Goal: Information Seeking & Learning: Learn about a topic

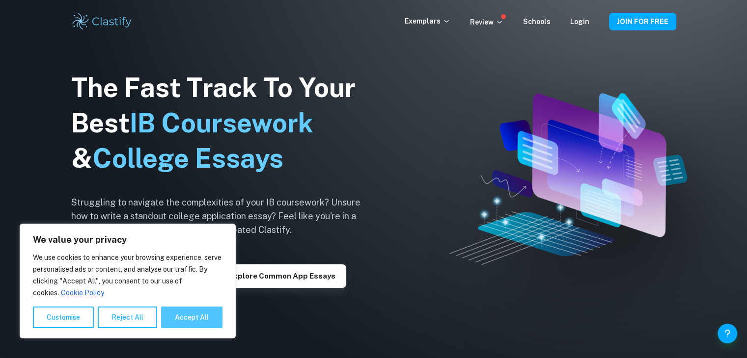
click at [173, 316] on button "Accept All" at bounding box center [191, 318] width 61 height 22
checkbox input "true"
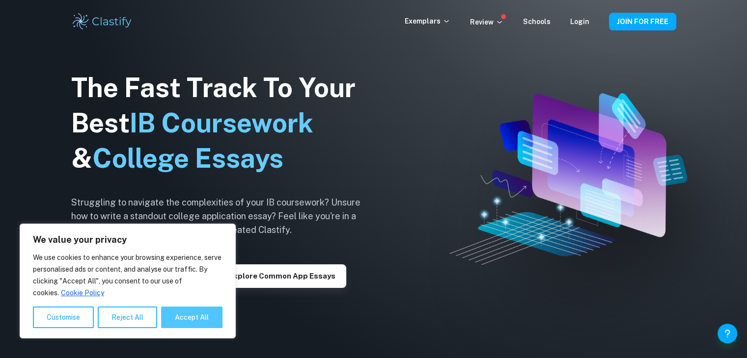
checkbox input "true"
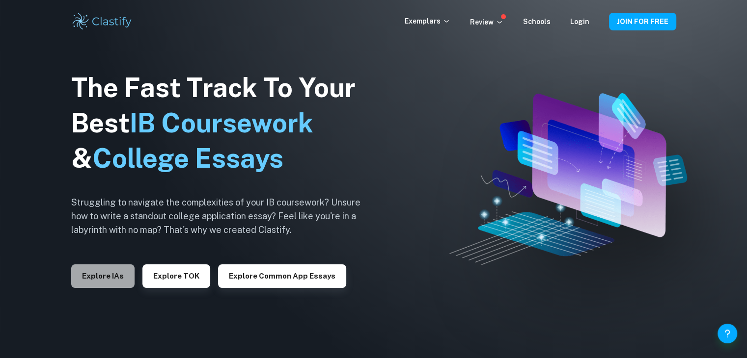
click at [112, 278] on button "Explore IAs" at bounding box center [102, 277] width 63 height 24
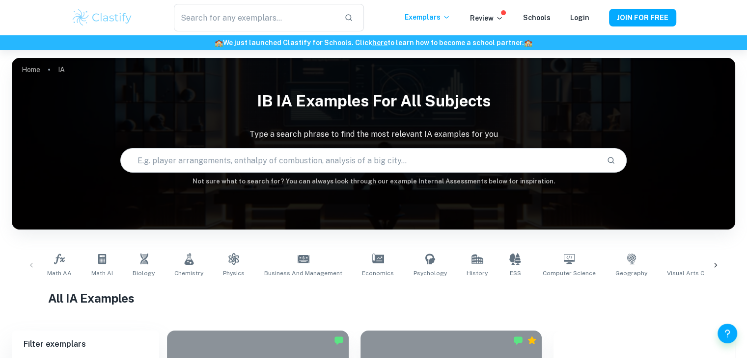
click at [714, 268] on icon at bounding box center [715, 265] width 3 height 5
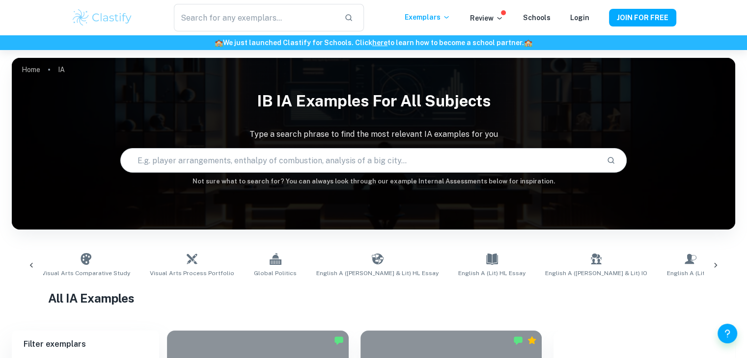
scroll to position [0, 648]
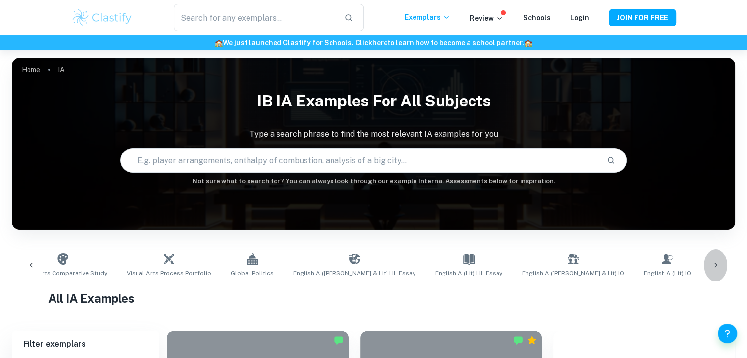
click at [718, 269] on icon at bounding box center [715, 266] width 10 height 10
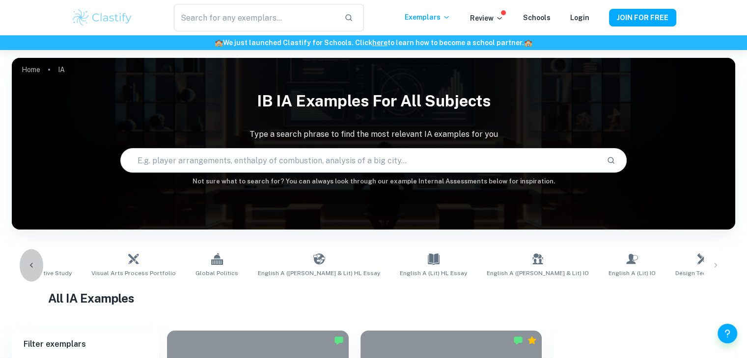
click at [34, 264] on icon at bounding box center [32, 266] width 10 height 10
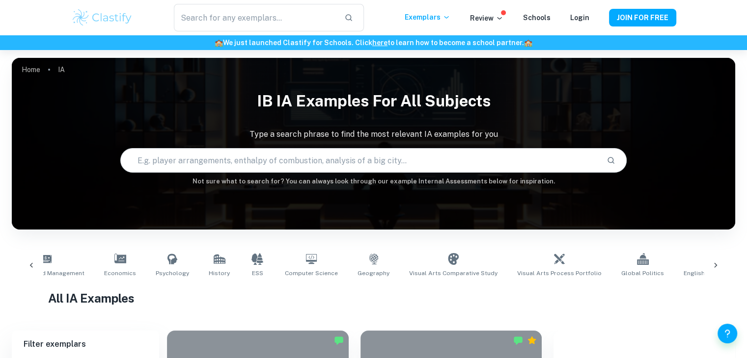
scroll to position [0, 35]
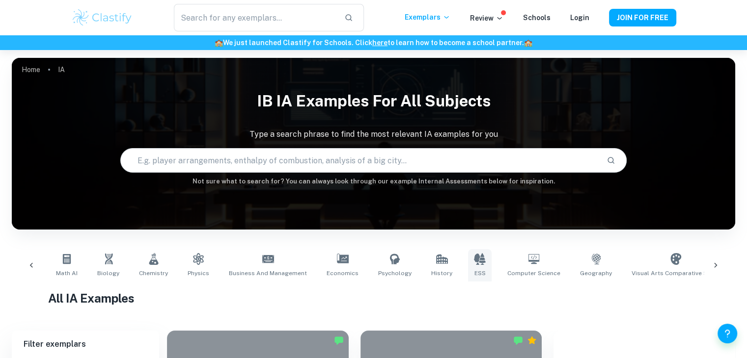
click at [468, 261] on link "ESS" at bounding box center [480, 265] width 24 height 32
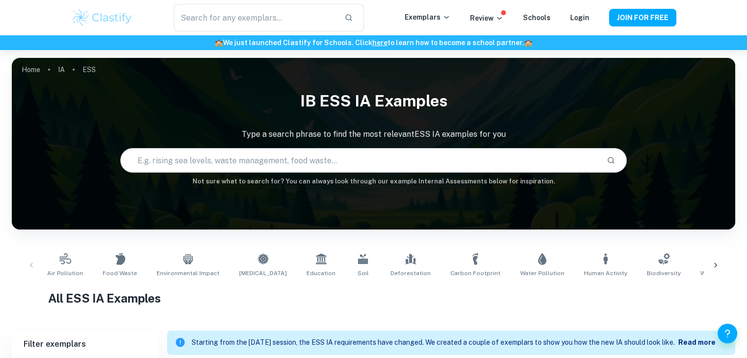
click at [28, 263] on div "Air Pollution Food Waste Environmental Impact [MEDICAL_DATA] Education Soil Def…" at bounding box center [373, 265] width 707 height 32
click at [32, 265] on div "Air Pollution Food Waste Environmental Impact [MEDICAL_DATA] Education Soil Def…" at bounding box center [373, 265] width 707 height 32
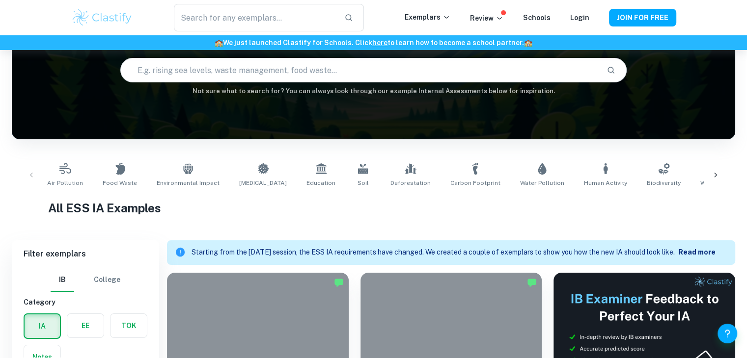
scroll to position [71, 0]
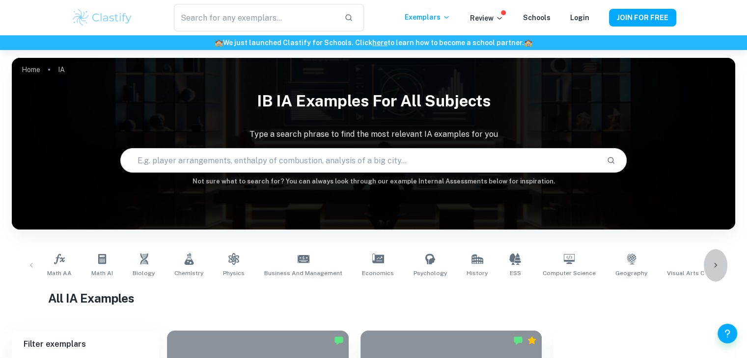
click at [714, 269] on icon at bounding box center [715, 266] width 10 height 10
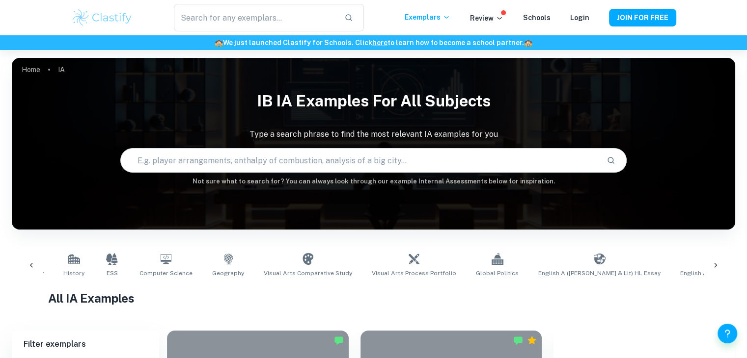
scroll to position [0, 648]
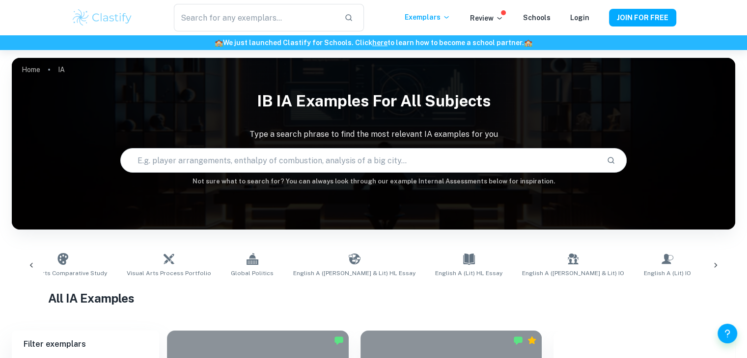
click at [710, 271] on span "Design Technology" at bounding box center [737, 273] width 54 height 9
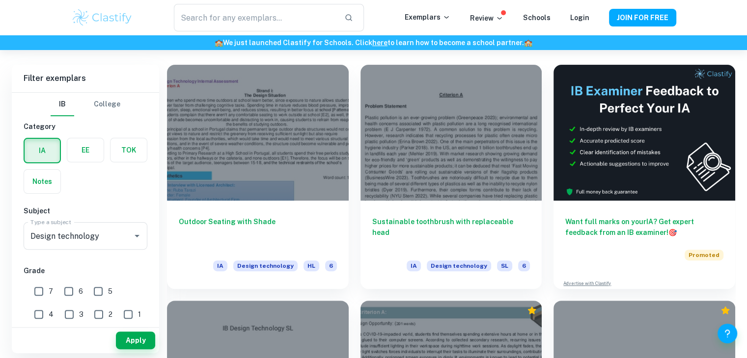
scroll to position [223, 0]
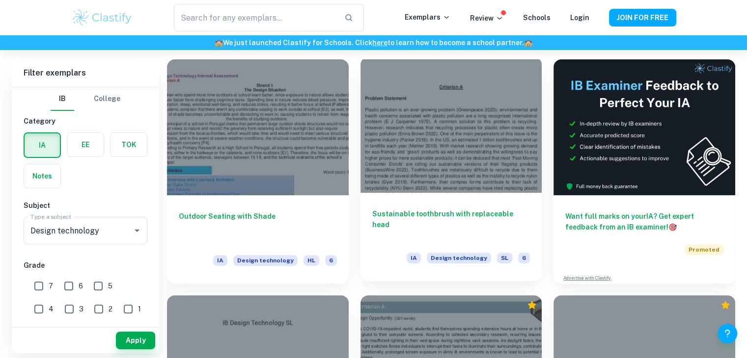
click at [458, 211] on h6 "Sustainable toothbrush with replaceable head" at bounding box center [451, 225] width 158 height 32
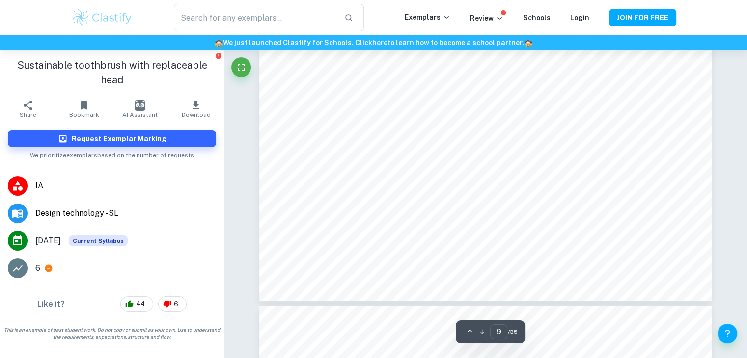
scroll to position [186, 0]
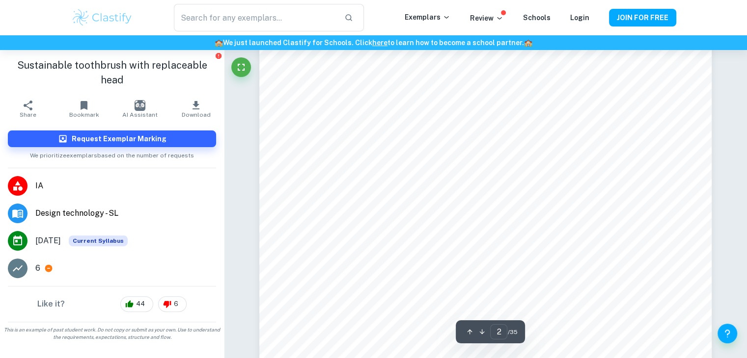
type input "1"
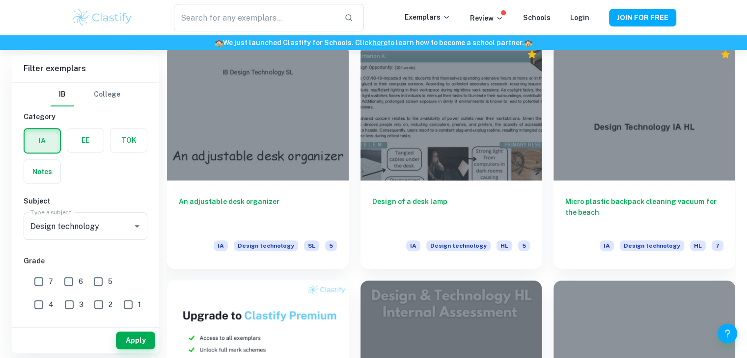
scroll to position [483, 0]
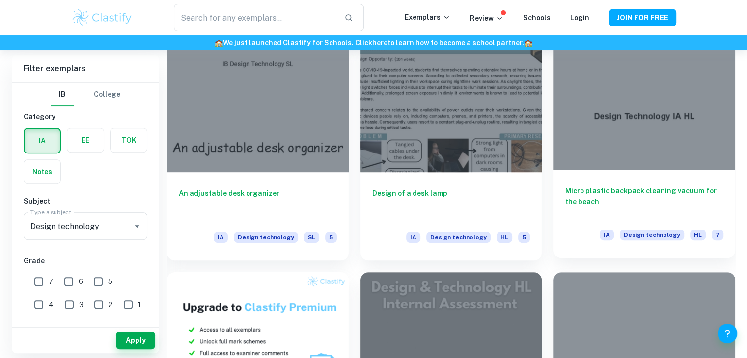
click at [587, 190] on h6 "Micro plastic backpack cleaning vacuum for the beach" at bounding box center [644, 202] width 158 height 32
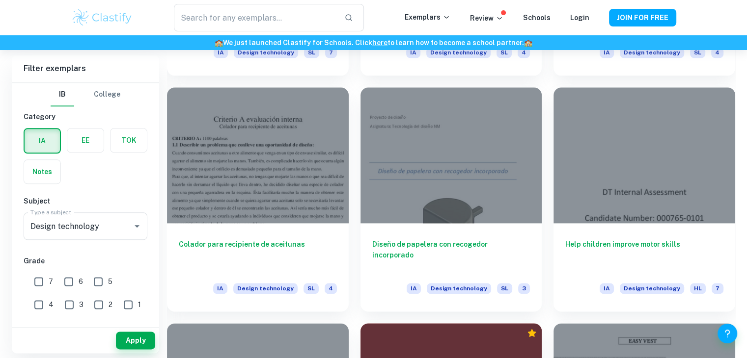
scroll to position [1135, 0]
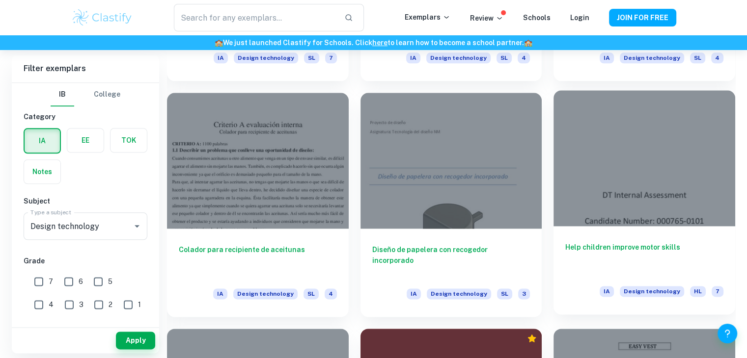
click at [622, 247] on h6 "Help children improve motor skills" at bounding box center [644, 258] width 158 height 32
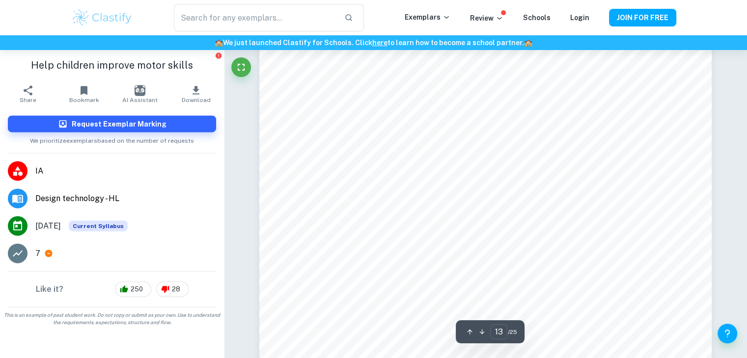
scroll to position [5677, 0]
type input "1"
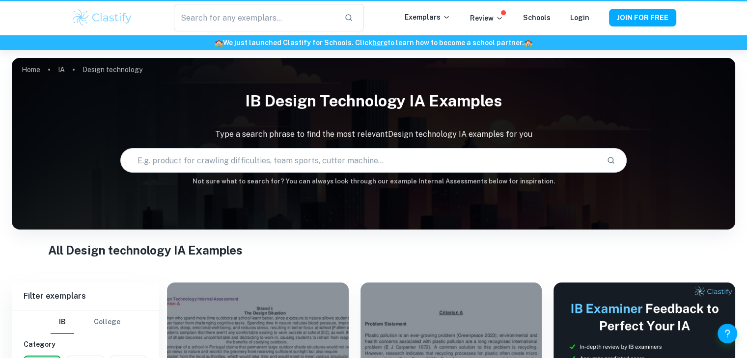
scroll to position [1135, 0]
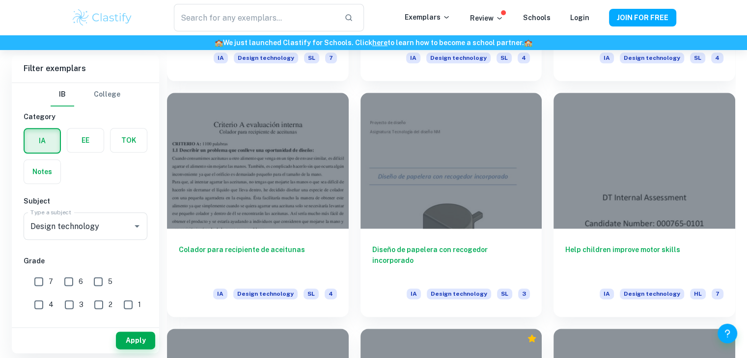
drag, startPoint x: 754, startPoint y: 202, endPoint x: 544, endPoint y: 90, distance: 237.6
click at [544, 90] on div "Help children improve motor skills IA Design technology HL 7" at bounding box center [638, 199] width 193 height 236
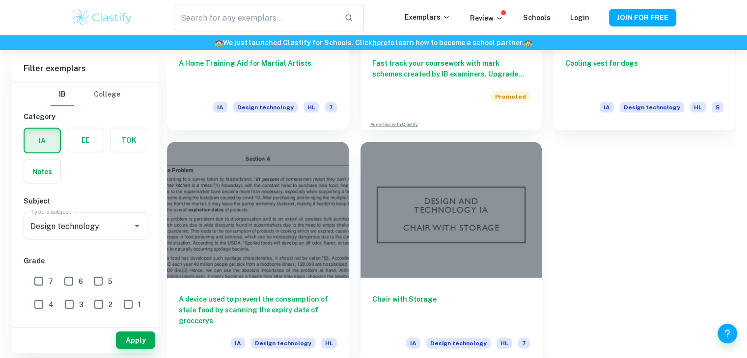
scroll to position [2039, 0]
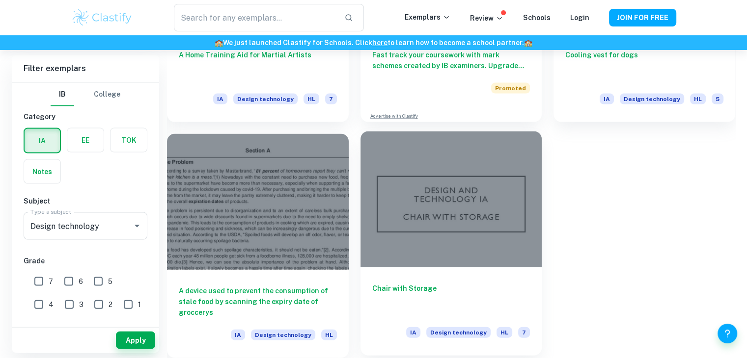
click at [413, 286] on h6 "Chair with Storage" at bounding box center [451, 299] width 158 height 32
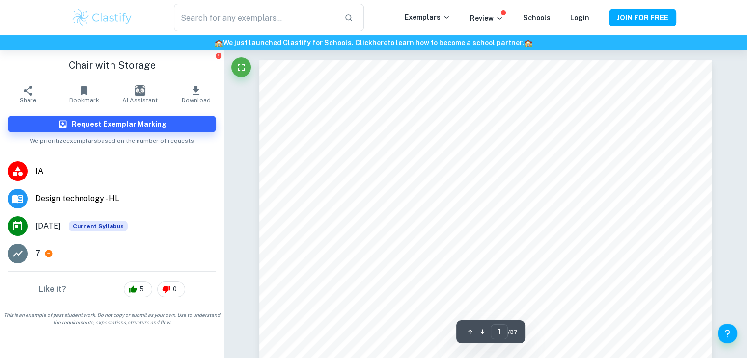
type input "7"
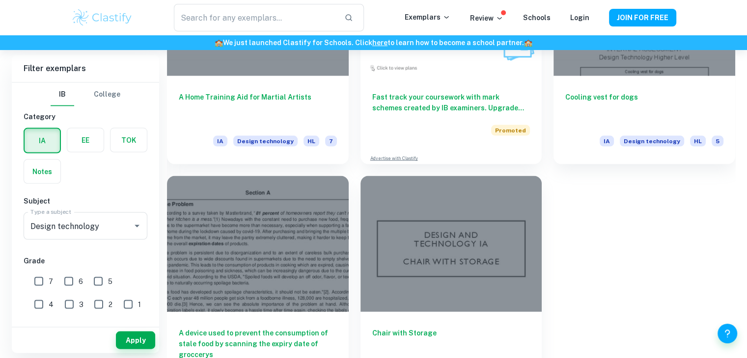
scroll to position [2039, 0]
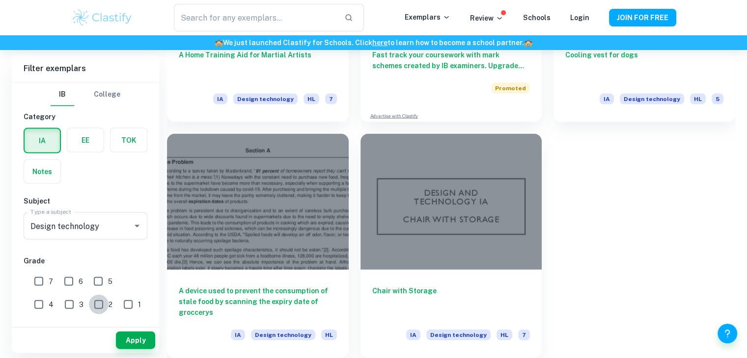
click at [89, 305] on input "2" at bounding box center [99, 305] width 20 height 20
checkbox input "true"
click at [116, 334] on button "Apply" at bounding box center [135, 341] width 39 height 18
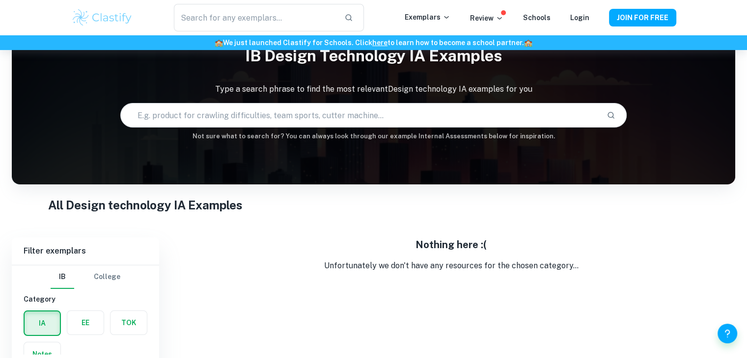
scroll to position [72, 0]
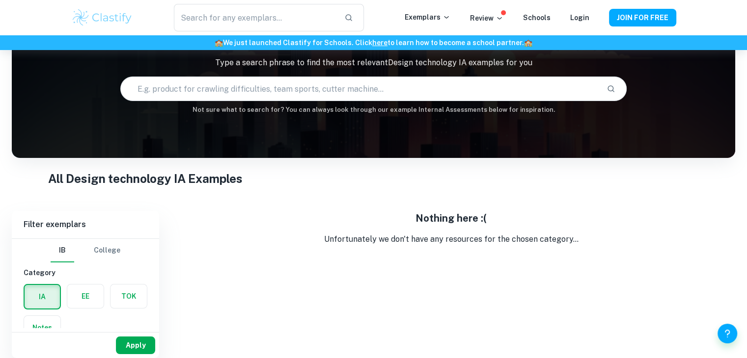
click at [137, 344] on button "Apply" at bounding box center [135, 346] width 39 height 18
click at [46, 293] on label "button" at bounding box center [42, 297] width 35 height 24
click at [0, 0] on input "radio" at bounding box center [0, 0] width 0 height 0
drag, startPoint x: 154, startPoint y: 263, endPoint x: 159, endPoint y: 269, distance: 7.4
click at [171, 287] on div "Filter exemplars [GEOGRAPHIC_DATA] Category IA EE TOK Notes Subject Type a subj…" at bounding box center [373, 284] width 723 height 147
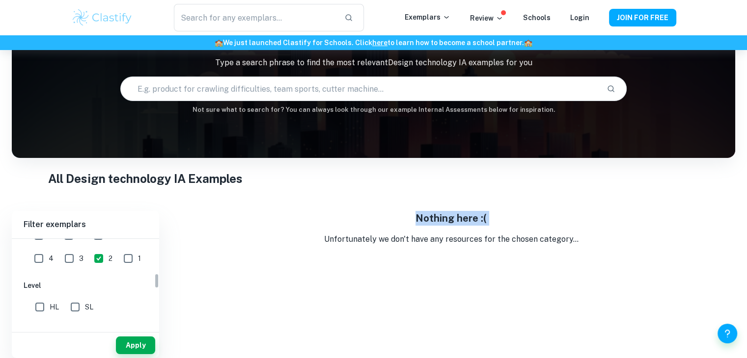
scroll to position [196, 0]
drag, startPoint x: 155, startPoint y: 246, endPoint x: 175, endPoint y: 280, distance: 39.6
click at [175, 280] on div "Filter exemplars [GEOGRAPHIC_DATA] Category IA EE TOK Notes Subject Type a subj…" at bounding box center [373, 284] width 723 height 147
click at [70, 309] on input "SL" at bounding box center [75, 313] width 20 height 20
checkbox input "true"
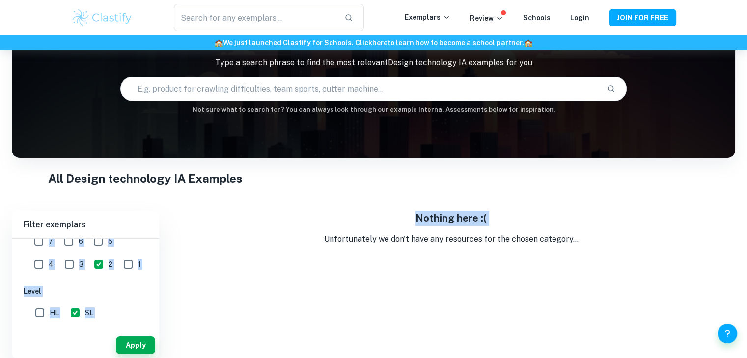
click at [59, 265] on input "3" at bounding box center [69, 265] width 20 height 20
checkbox input "true"
click at [140, 340] on button "Apply" at bounding box center [135, 346] width 39 height 18
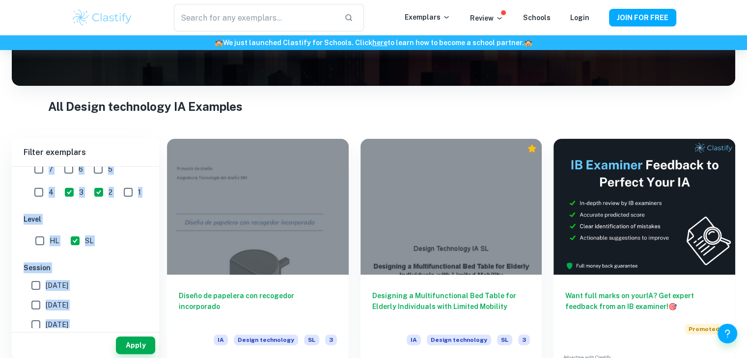
scroll to position [149, 0]
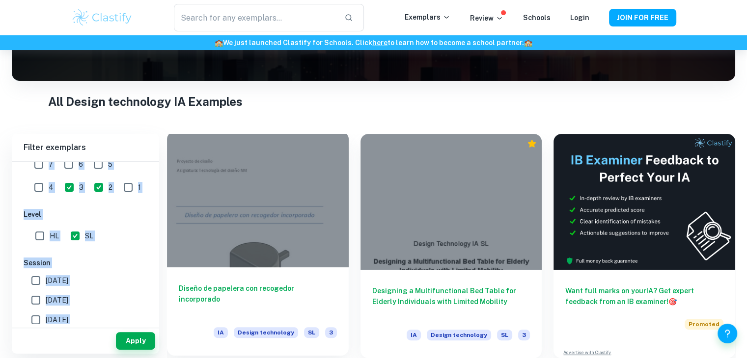
click at [207, 279] on div "Diseño de papelera con recogedor incorporado IA Design technology SL 3" at bounding box center [258, 312] width 182 height 88
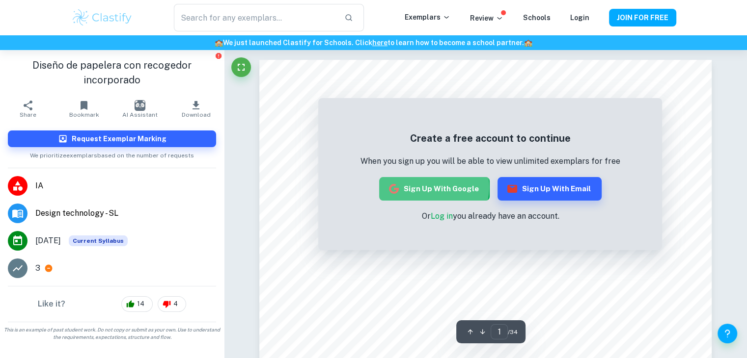
click at [432, 187] on button "Sign up with Google" at bounding box center [434, 189] width 110 height 24
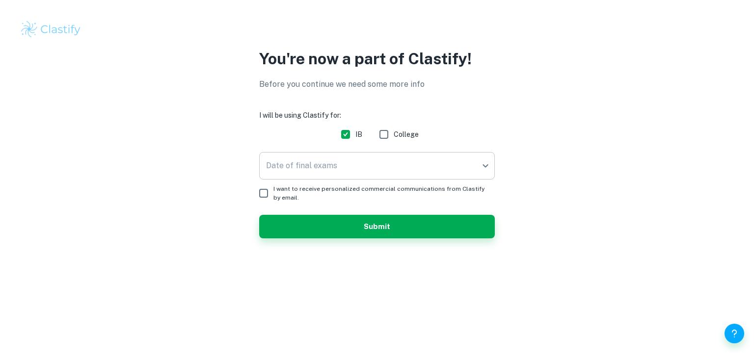
click at [345, 162] on body "We value your privacy We use cookies to enhance your browsing experience, serve…" at bounding box center [377, 179] width 754 height 358
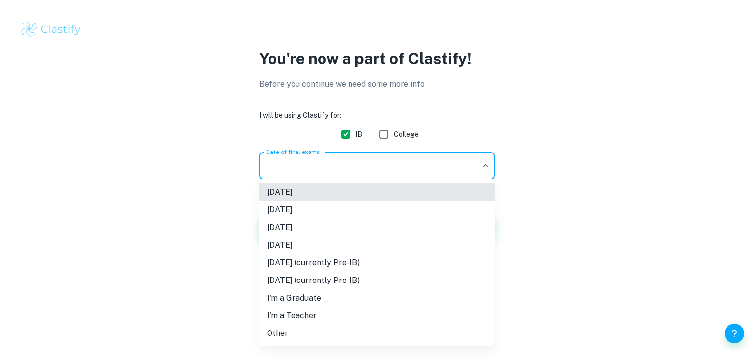
click at [315, 205] on li "November 2025" at bounding box center [377, 210] width 236 height 18
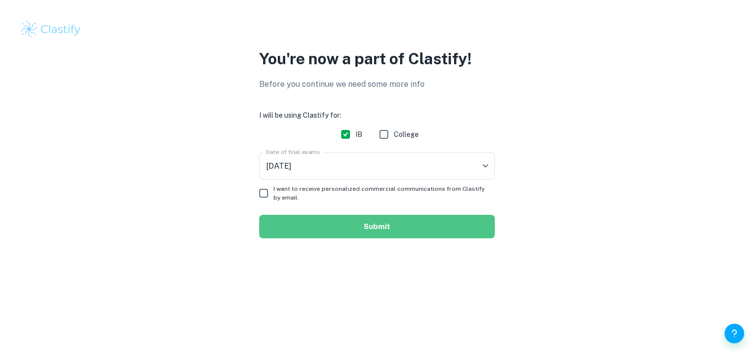
click at [321, 217] on button "Submit" at bounding box center [377, 227] width 236 height 24
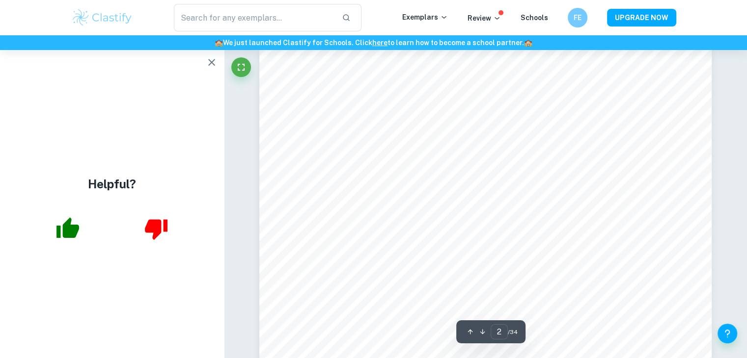
scroll to position [704, 0]
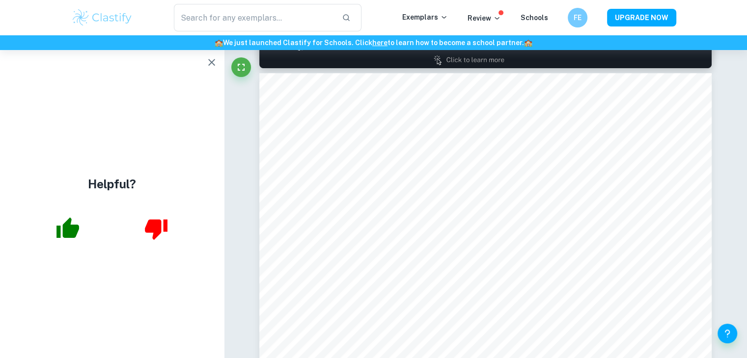
type input "1"
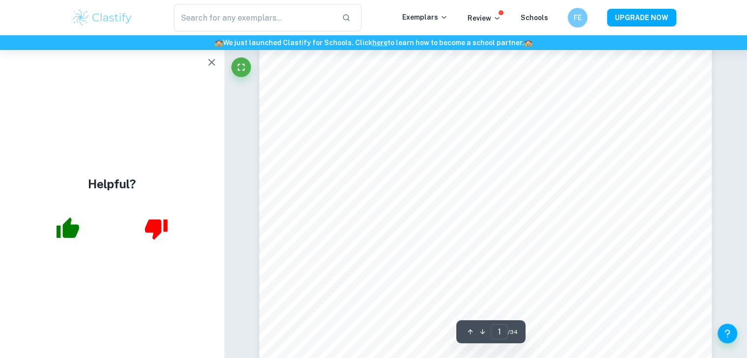
scroll to position [0, 0]
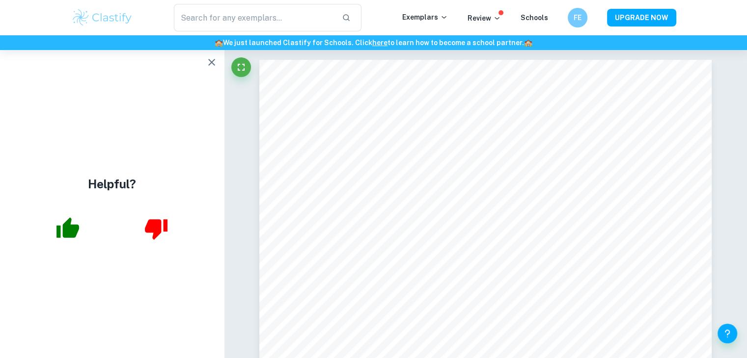
click at [212, 63] on icon "button" at bounding box center [211, 62] width 7 height 7
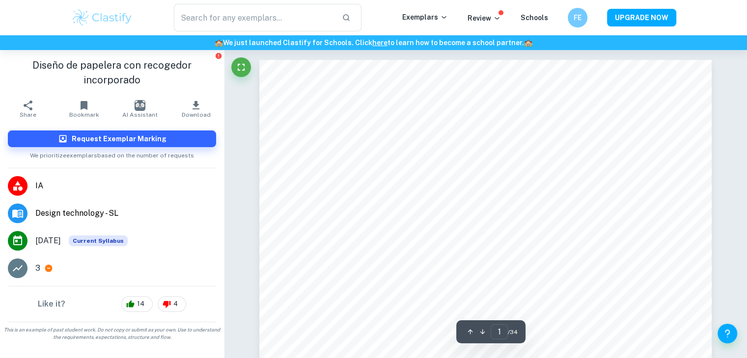
click at [55, 218] on span "Design technology - SL" at bounding box center [125, 214] width 181 height 12
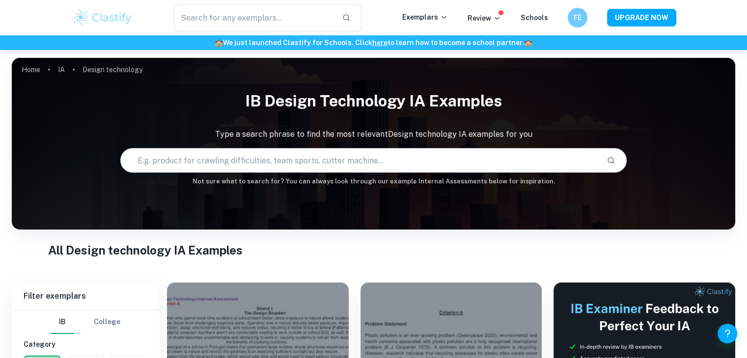
click at [56, 58] on div "Home IA Design technology IB Design technology IA examples Type a search phrase…" at bounding box center [373, 58] width 723 height 0
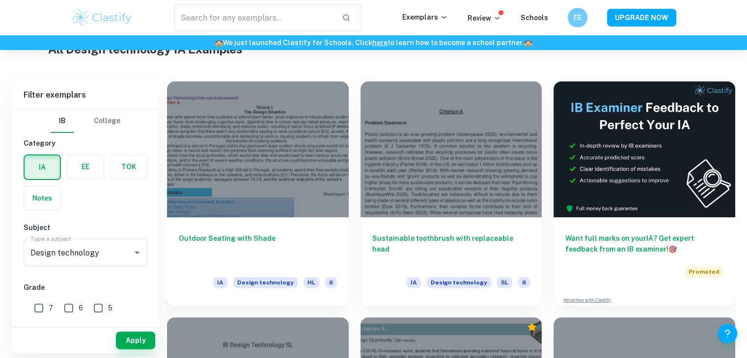
scroll to position [204, 0]
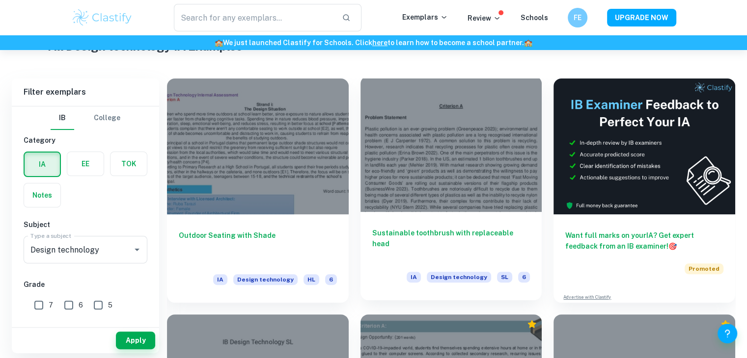
click at [446, 230] on h6 "Sustainable toothbrush with replaceable head" at bounding box center [451, 244] width 158 height 32
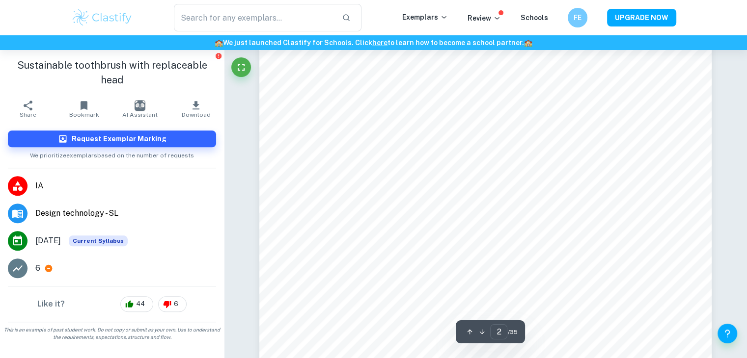
scroll to position [1023, 0]
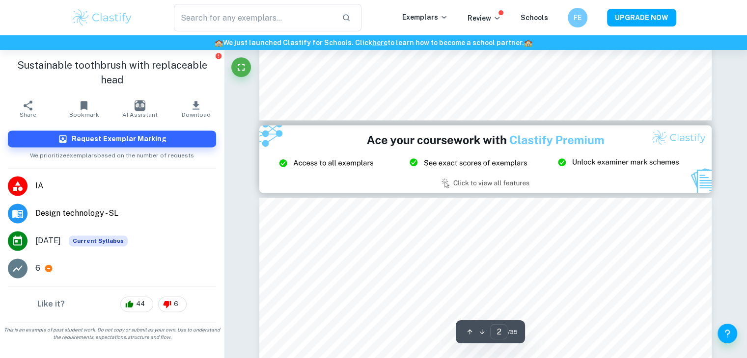
type input "3"
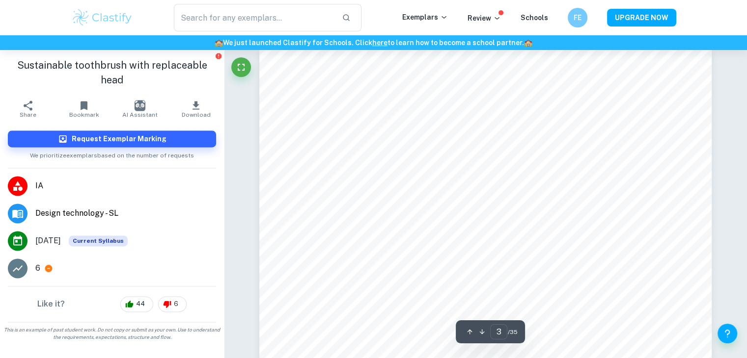
scroll to position [1474, 0]
